Goal: Contribute content: Add original content to the website for others to see

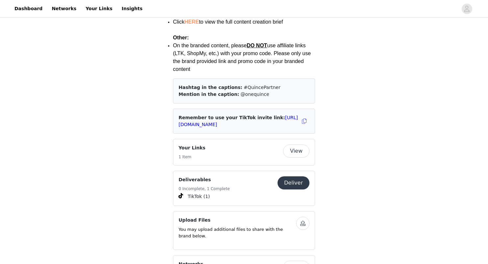
scroll to position [937, 0]
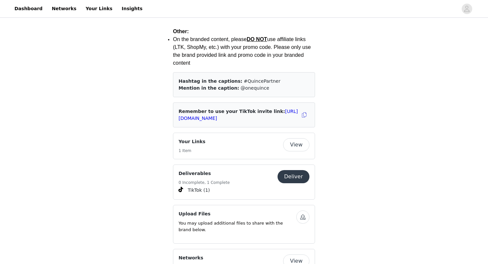
click at [286, 170] on button "Deliver" at bounding box center [293, 176] width 32 height 13
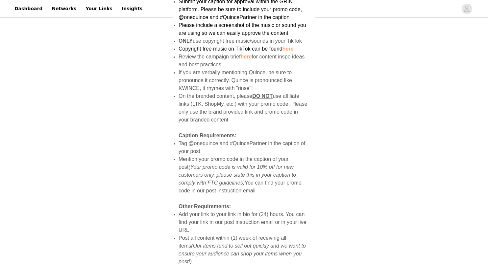
scroll to position [428, 0]
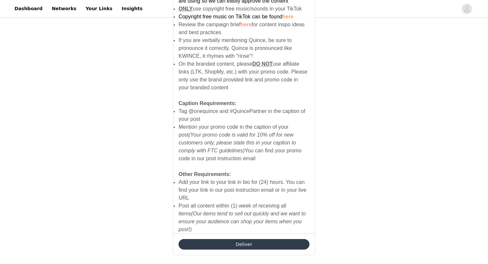
click at [246, 239] on button "Deliver" at bounding box center [243, 244] width 131 height 11
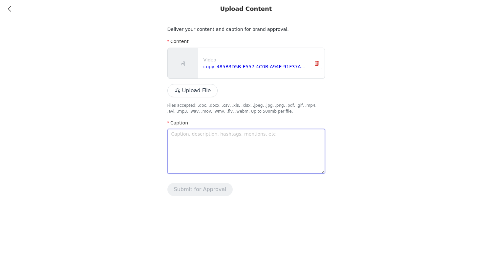
click at [190, 140] on textarea at bounding box center [247, 151] width 158 height 45
type textarea "F"
type textarea "Fa"
type textarea "Fal"
type textarea "Fall"
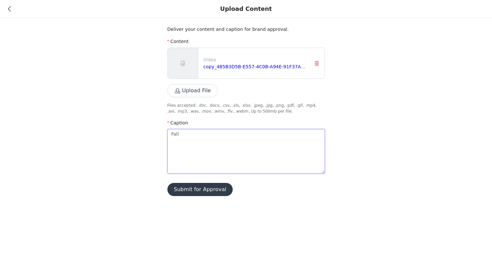
type textarea "Fall"
type textarea "Fall w"
type textarea "Fall wa"
type textarea "Fall war"
type textarea "Fall [PERSON_NAME]"
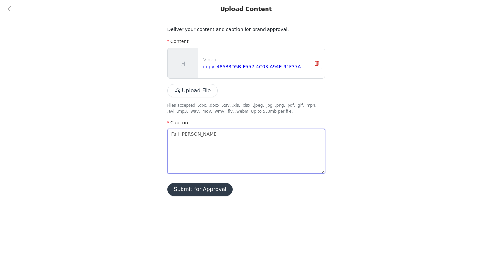
type textarea "Fall wardr"
type textarea "Fall wardro"
type textarea "Fall wardrob"
type textarea "Fall wardrobe"
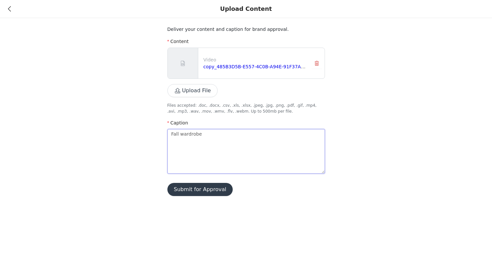
type textarea "Fall wardrobe r"
type textarea "Fall wardrobe re"
type textarea "Fall wardrobe ref"
type textarea "Fall wardrobe refr"
type textarea "Fall wardrobe refre"
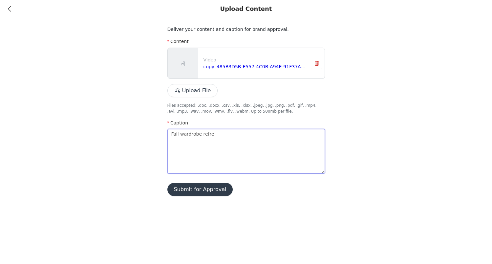
type textarea "Fall wardrobe refres"
type textarea "Fall wardrobe refresh"
type textarea "Fall wardrobe refresh w"
type textarea "Fall wardrobe refresh wi"
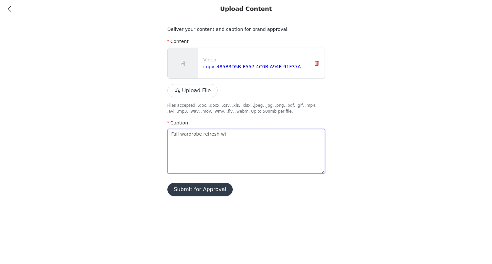
type textarea "Fall wardrobe refresh wit"
type textarea "Fall wardrobe refresh with"
type textarea "Fall wardrobe refresh with t"
type textarea "Fall wardrobe refresh with ti"
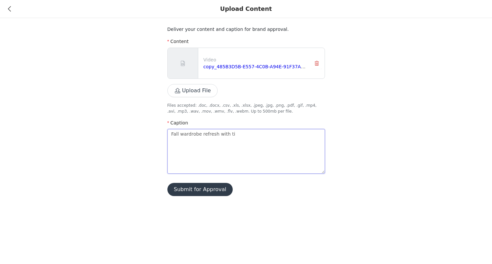
type textarea "Fall wardrobe refresh with [PERSON_NAME]"
type textarea "Fall wardrobe refresh with time"
type textarea "Fall wardrobe refresh with timel"
type textarea "Fall wardrobe refresh with timele"
type textarea "Fall wardrobe refresh with timeles"
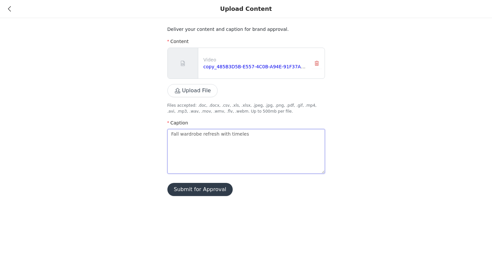
type textarea "Fall wardrobe refresh with timeless"
type textarea "Fall wardrobe refresh with timeless Q"
type textarea "Fall wardrobe refresh with timeless Qu"
type textarea "Fall wardrobe refresh with timeless Qui"
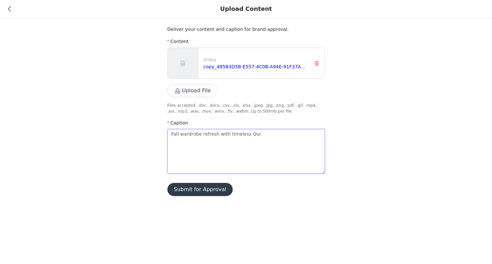
type textarea "Fall wardrobe refresh with timeless Quin"
type textarea "Fall wardrobe refresh with timeless Quinc"
type textarea "Fall wardrobe refresh with timeless Quince"
type textarea "Fall wardrobe refresh with timeless Quince p"
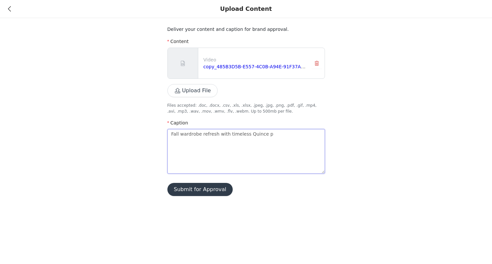
type textarea "Fall wardrobe refresh with timeless Quince pi"
type textarea "Fall wardrobe refresh with timeless Quince pie"
type textarea "Fall wardrobe refresh with timeless Quince piec"
type textarea "Fall wardrobe refresh with timeless Quince piece"
type textarea "Fall wardrobe refresh with timeless Quince pieces"
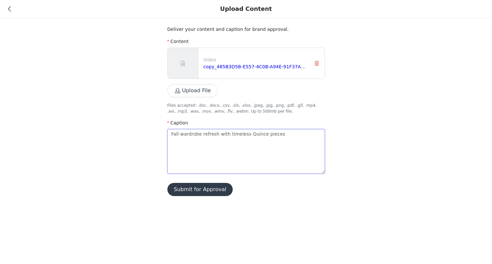
type textarea "Fall wardrobe refresh with timeless Quince pieces"
type textarea "Fall wardrobe refresh with timeless Quince pieces @"
type textarea "Fall wardrobe refresh with timeless Quince pieces @o"
type textarea "Fall wardrobe refresh with timeless Quince pieces @on"
type textarea "Fall wardrobe refresh with timeless Quince pieces @one"
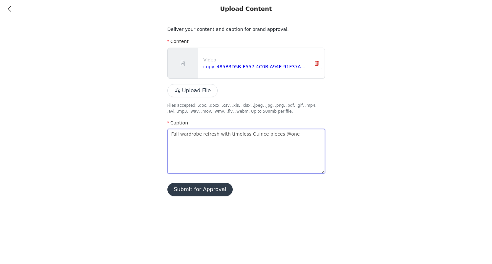
type textarea "Fall wardrobe refresh with timeless Quince pieces @oneq"
type textarea "Fall wardrobe refresh with timeless Quince pieces @onequ"
type textarea "Fall wardrobe refresh with timeless Quince pieces @onequi"
type textarea "Fall wardrobe refresh with timeless Quince pieces @onequin"
type textarea "Fall wardrobe refresh with timeless Quince pieces @onequinc"
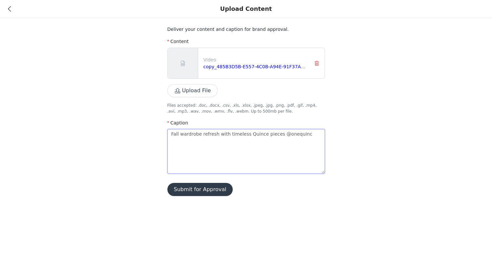
type textarea "Fall wardrobe refresh with timeless Quince pieces @onequince"
type textarea "Fall wardrobe refresh with timeless Quince pieces @onequince #"
type textarea "Fall wardrobe refresh with timeless Quince pieces @onequince #Q"
type textarea "Fall wardrobe refresh with timeless Quince pieces @onequince #Qu"
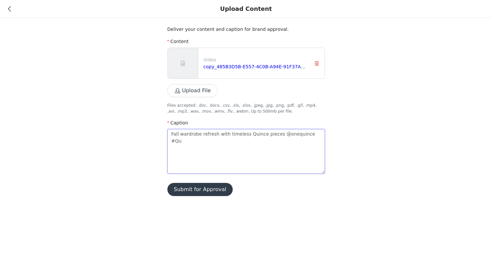
type textarea "Fall wardrobe refresh with timeless Quince pieces @onequince #Qui"
type textarea "Fall wardrobe refresh with timeless Quince pieces @onequince #Quin"
type textarea "Fall wardrobe refresh with timeless Quince pieces @onequince #Quinc"
type textarea "Fall wardrobe refresh with timeless Quince pieces @onequince #Quince"
type textarea "Fall wardrobe refresh with timeless Quince pieces @onequince #QuinceP"
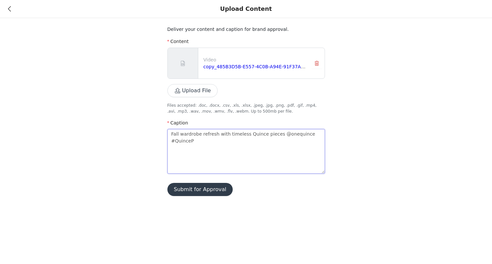
type textarea "Fall wardrobe refresh with timeless Quince pieces @onequince #QuincePa"
type textarea "Fall wardrobe refresh with timeless Quince pieces @onequince #QuincePar"
type textarea "Fall wardrobe refresh with timeless Quince pieces @onequince #QuincePart"
type textarea "Fall wardrobe refresh with timeless Quince pieces @onequince #QuincePartn"
type textarea "Fall wardrobe refresh with timeless Quince pieces @onequince #QuincePartne"
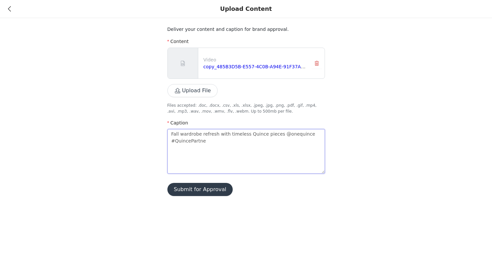
type textarea "Fall wardrobe refresh with timeless Quince pieces @onequince #QuincePartner"
type textarea "Fall wardrobe refresh with timeless Quince pieces @onequince #QuincePartner #"
type textarea "Fall wardrobe refresh with timeless Quince pieces @onequince #QuincePartner #F"
type textarea "Fall wardrobe refresh with timeless Quince pieces @onequince #QuincePartner #Fa"
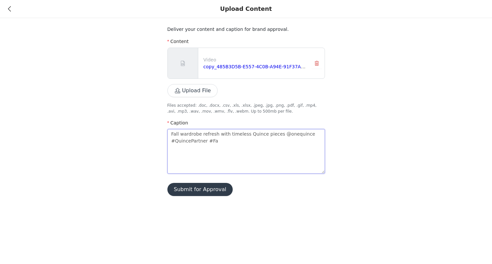
type textarea "Fall wardrobe refresh with timeless Quince pieces @onequince #QuincePartner #Fau"
type textarea "Fall wardrobe refresh with timeless Quince pieces @onequince #QuincePartner #[P…"
type textarea "Fall wardrobe refresh with timeless Quince pieces @onequince #QuincePartner #Fau"
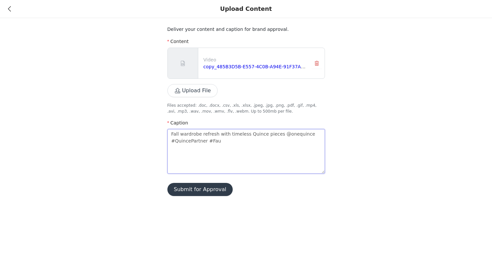
type textarea "Fall wardrobe refresh with timeless Quince pieces @onequince #QuincePartner #Fa"
type textarea "Fall wardrobe refresh with timeless Quince pieces @onequince #QuincePartner #Fal"
type textarea "Fall wardrobe refresh with timeless Quince pieces @onequince #QuincePartner #Fa…"
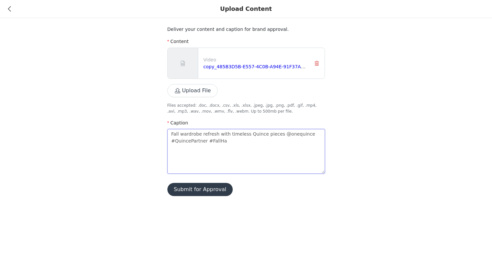
type textarea "Fall wardrobe refresh with timeless Quince pieces @onequince #QuincePartner #Fa…"
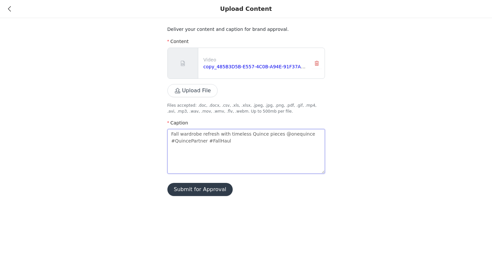
type textarea "Fall wardrobe refresh with timeless Quince pieces @onequince #QuincePartner #Fa…"
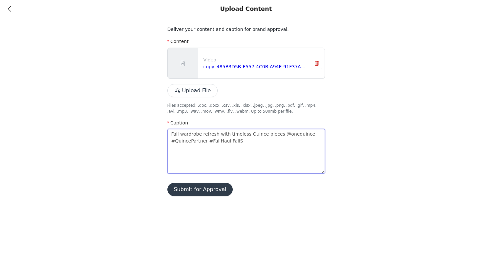
type textarea "Fall wardrobe refresh with timeless Quince pieces @onequince #QuincePartner #Fa…"
click at [236, 196] on div "Deliver your content and caption for brand approval. Content Video copy_485B3D5…" at bounding box center [247, 111] width 158 height 170
click at [209, 190] on button "Submit for Approval" at bounding box center [201, 189] width 66 height 13
click at [209, 188] on button "Submit for Approval" at bounding box center [201, 189] width 66 height 13
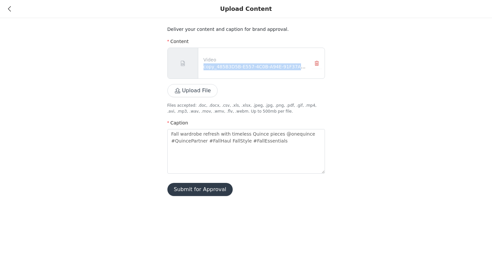
click at [199, 186] on button "Submit for Approval" at bounding box center [201, 189] width 66 height 13
click at [10, 9] on icon at bounding box center [9, 9] width 3 height 5
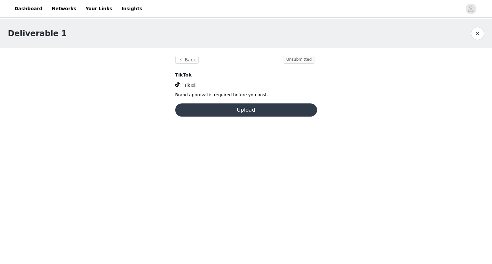
click at [10, 9] on div "Dashboard Networks Your Links Insights" at bounding box center [246, 8] width 492 height 15
click at [184, 58] on button "Back" at bounding box center [187, 60] width 24 height 8
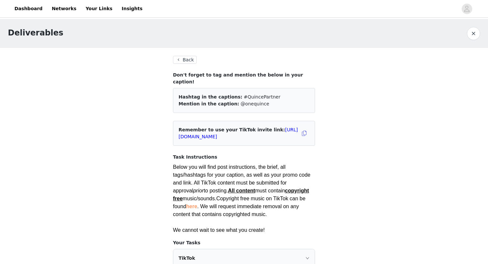
click at [191, 60] on button "Back" at bounding box center [185, 60] width 24 height 8
